Goal: Information Seeking & Learning: Check status

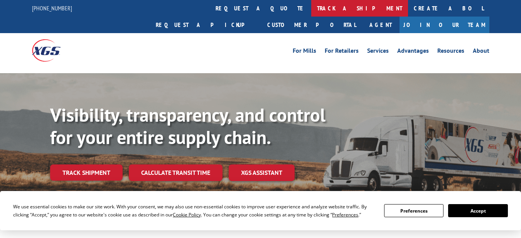
click at [311, 6] on link "track a shipment" at bounding box center [359, 8] width 97 height 17
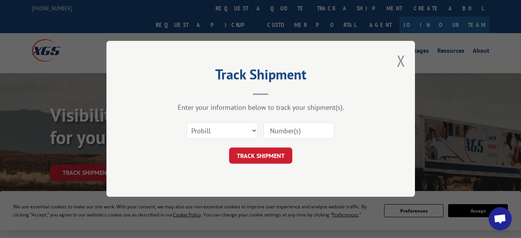
click at [293, 130] on input at bounding box center [298, 131] width 71 height 16
type input "538965"
click at [271, 157] on button "TRACK SHIPMENT" at bounding box center [260, 156] width 63 height 16
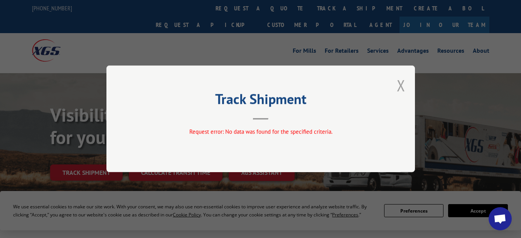
click at [403, 89] on button "Close modal" at bounding box center [401, 85] width 8 height 20
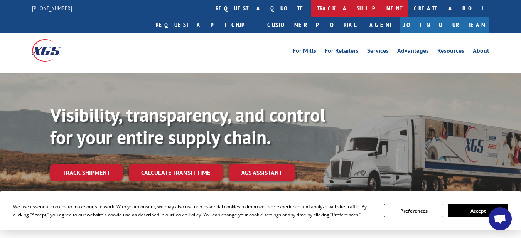
click at [311, 9] on link "track a shipment" at bounding box center [359, 8] width 97 height 17
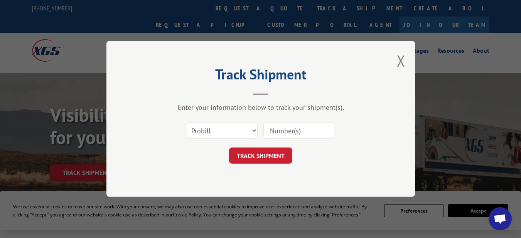
click at [289, 134] on input at bounding box center [298, 131] width 71 height 16
